Goal: Information Seeking & Learning: Learn about a topic

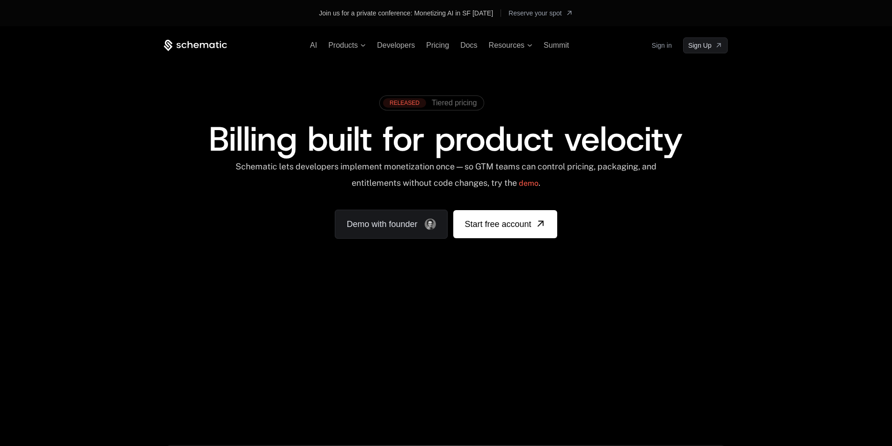
click at [639, 376] on div "Your browser does not support the video tag." at bounding box center [445, 302] width 609 height 394
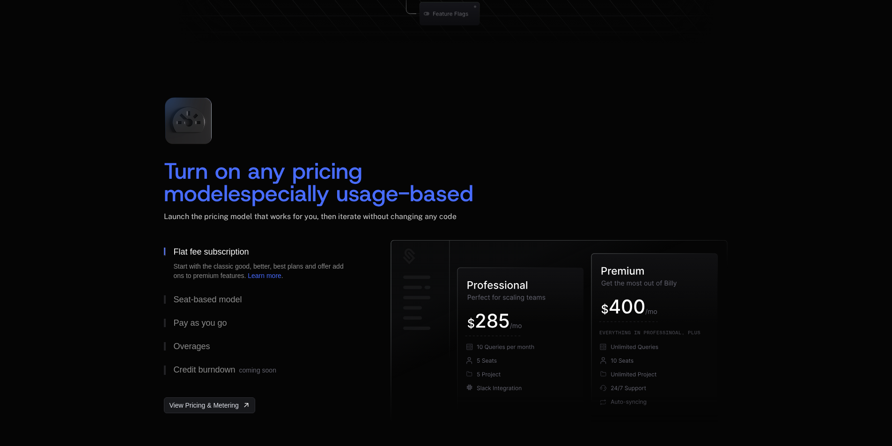
scroll to position [1312, 0]
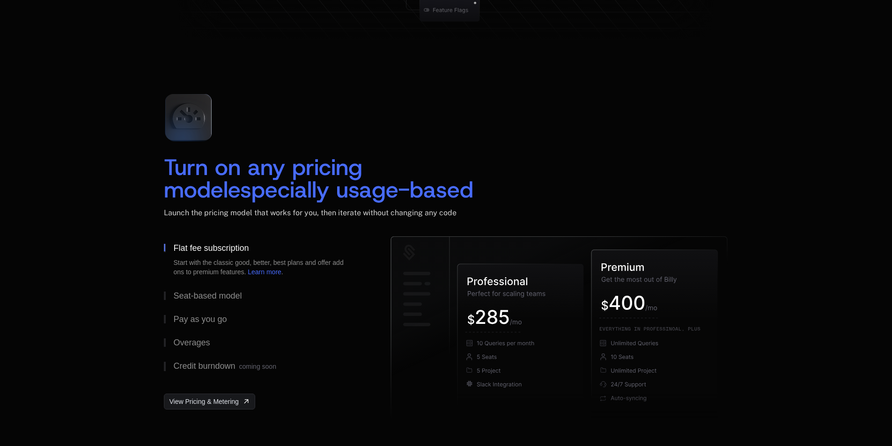
click at [315, 196] on span "especially usage-based" at bounding box center [350, 190] width 245 height 30
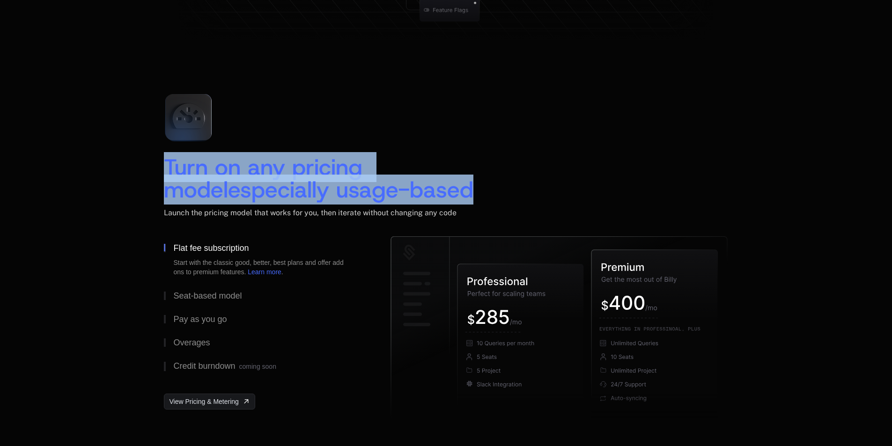
drag, startPoint x: 315, startPoint y: 196, endPoint x: 313, endPoint y: 173, distance: 23.5
click at [313, 173] on div "Turn on any pricing model especially usage-based" at bounding box center [319, 178] width 311 height 45
click at [313, 180] on span "especially usage-based" at bounding box center [350, 190] width 245 height 30
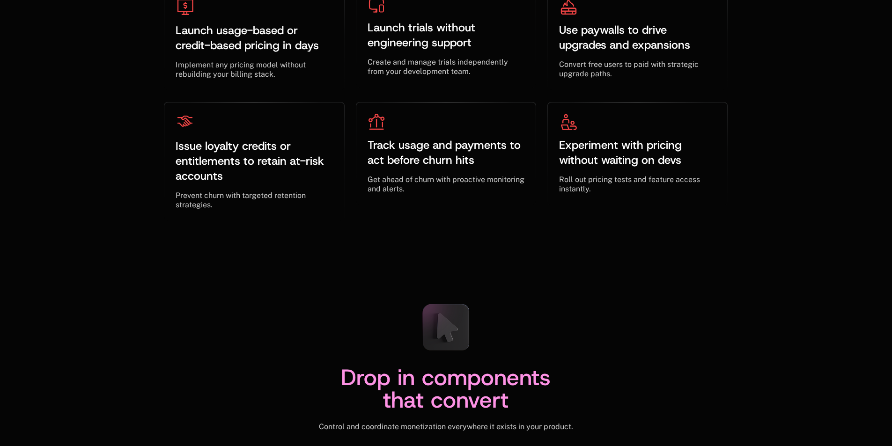
scroll to position [3138, 0]
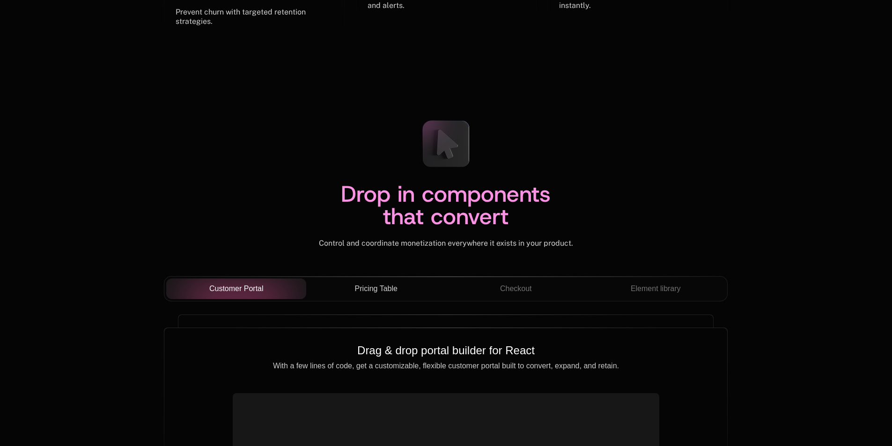
click at [385, 285] on span "Pricing Table" at bounding box center [376, 288] width 43 height 11
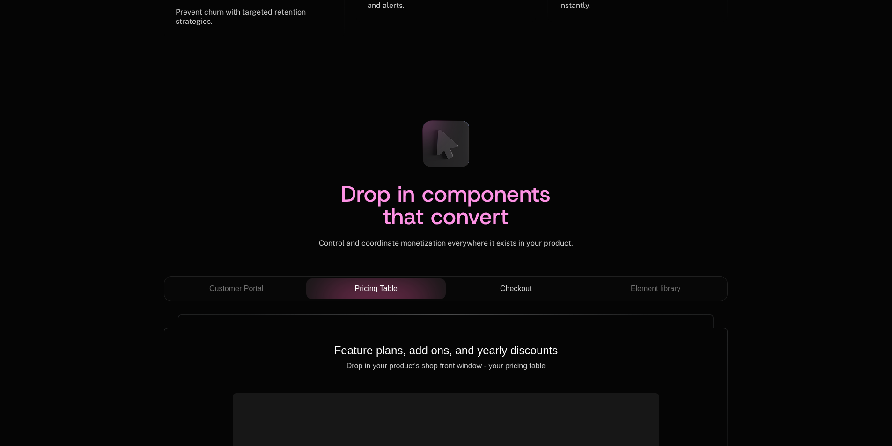
click at [501, 288] on span "Checkout" at bounding box center [516, 288] width 32 height 11
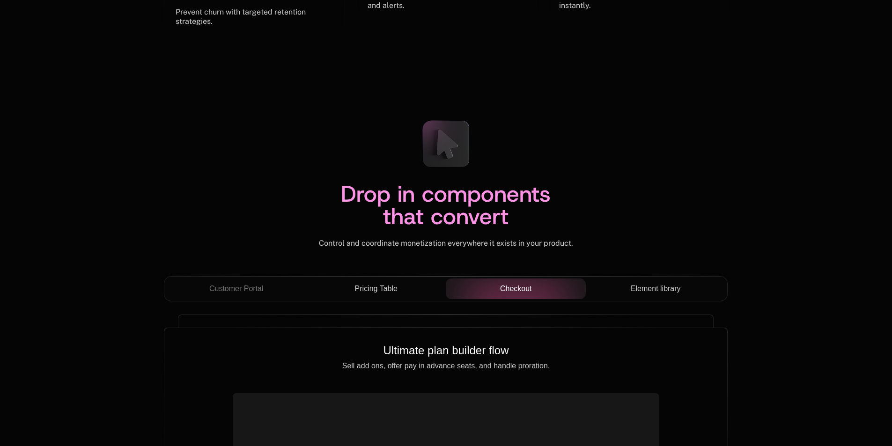
click at [636, 289] on span "Element library" at bounding box center [656, 288] width 50 height 11
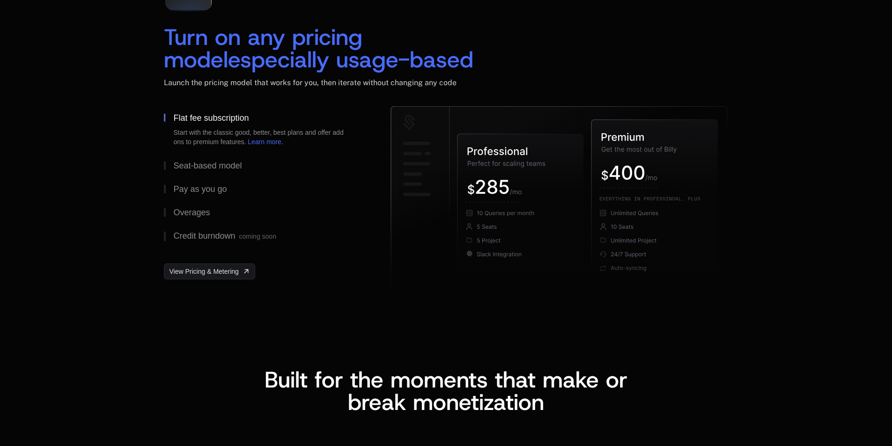
scroll to position [0, 0]
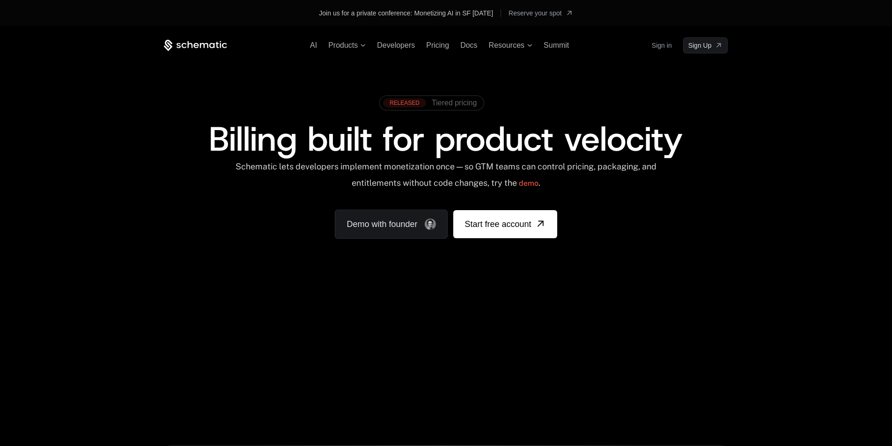
click at [445, 101] on span "Tiered pricing" at bounding box center [454, 103] width 45 height 8
click at [313, 48] on span "AI" at bounding box center [313, 45] width 7 height 8
